Goal: Task Accomplishment & Management: Manage account settings

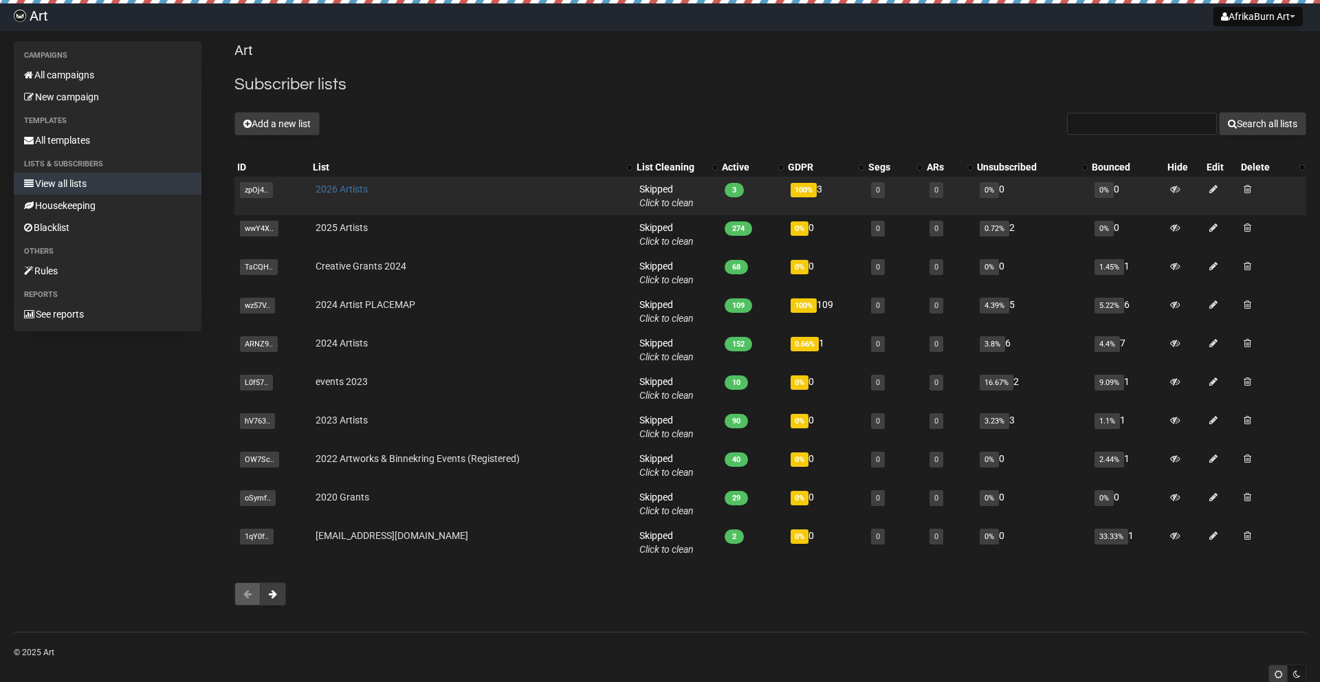
click at [326, 191] on link "2026 Artists" at bounding box center [342, 189] width 52 height 11
click at [353, 190] on link "2026 Artists" at bounding box center [342, 189] width 52 height 11
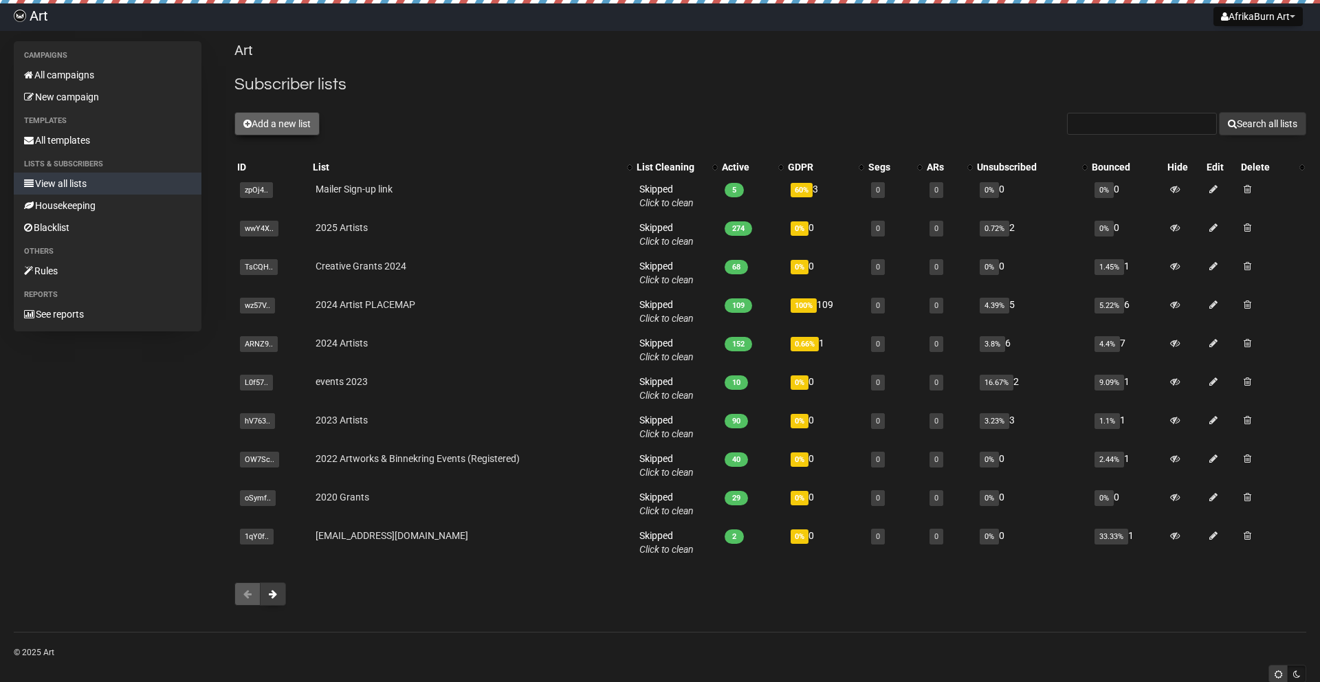
click at [281, 124] on button "Add a new list" at bounding box center [276, 123] width 85 height 23
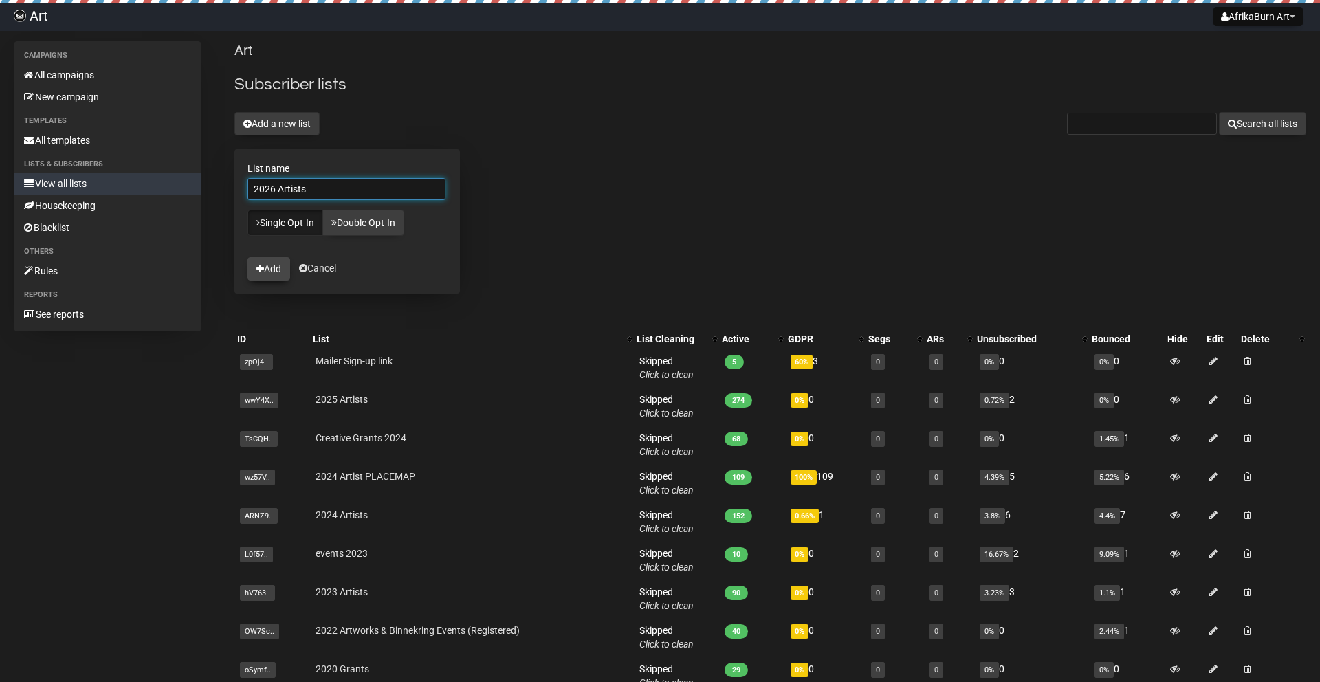
type input "2026 Artists"
click at [270, 267] on button "Add" at bounding box center [269, 268] width 43 height 23
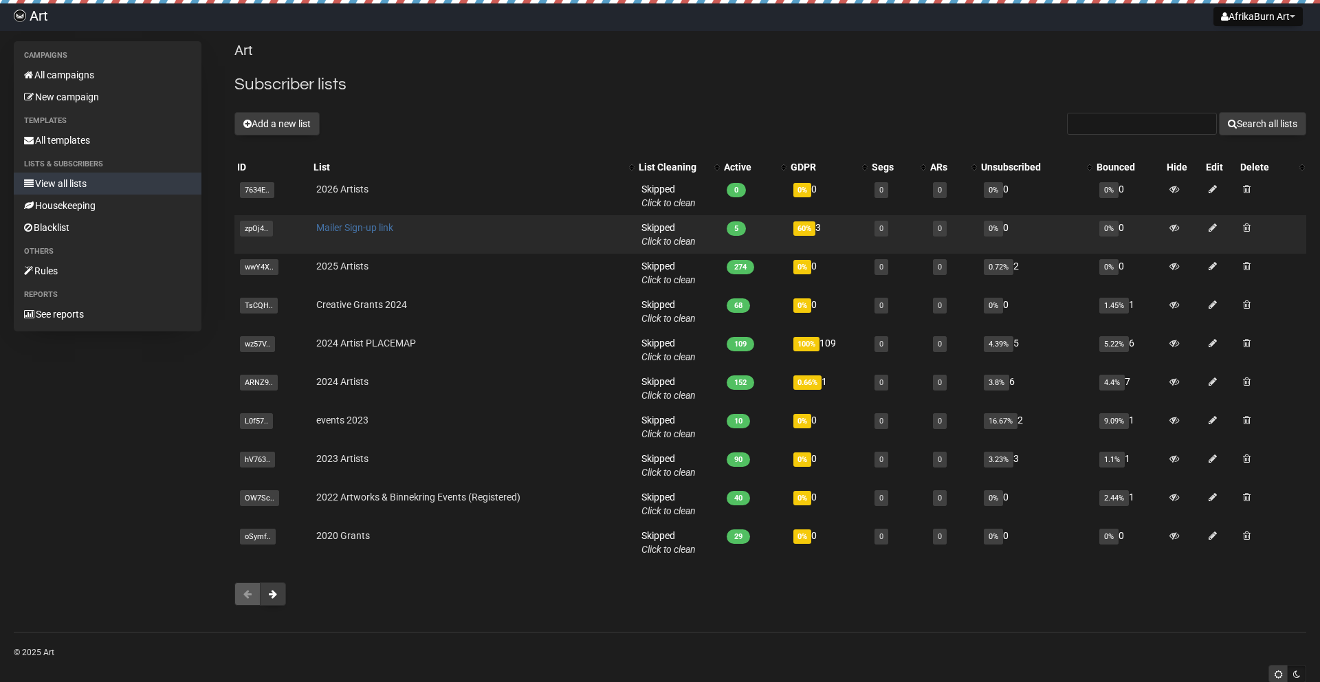
click at [340, 229] on link "Mailer Sign-up link" at bounding box center [354, 227] width 77 height 11
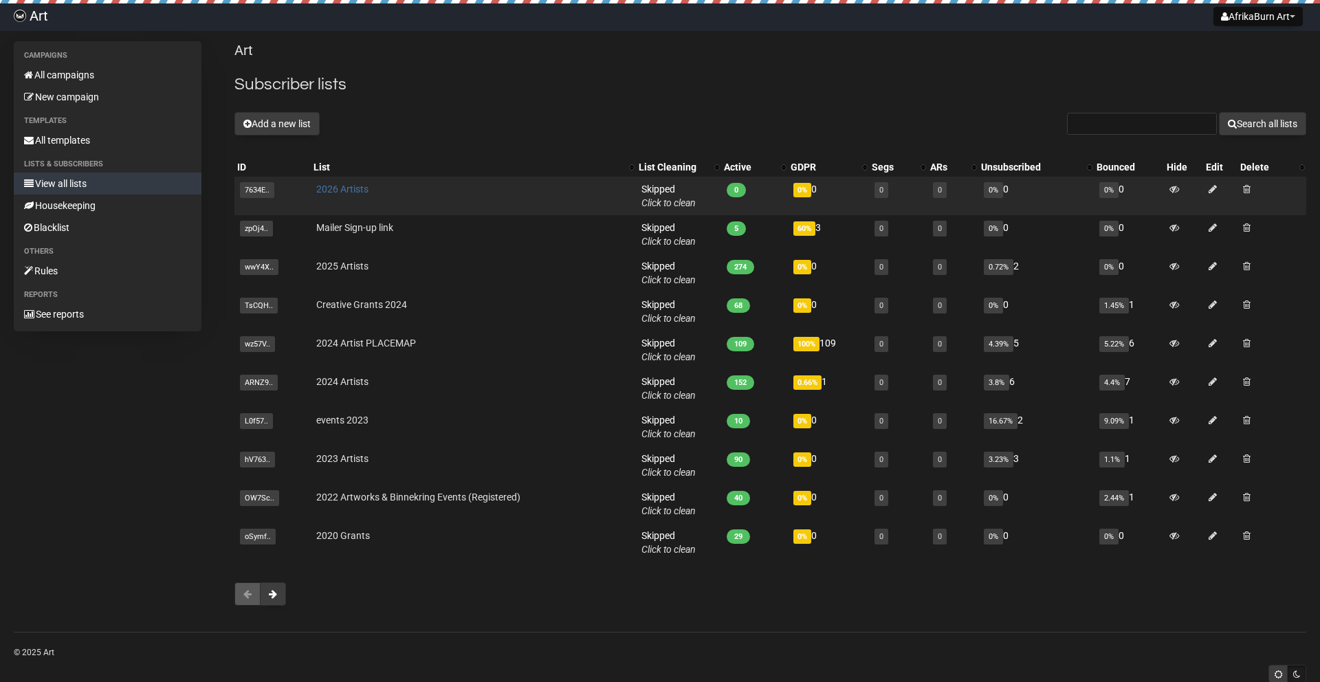
click at [338, 191] on link "2026 Artists" at bounding box center [342, 189] width 52 height 11
